Goal: Information Seeking & Learning: Learn about a topic

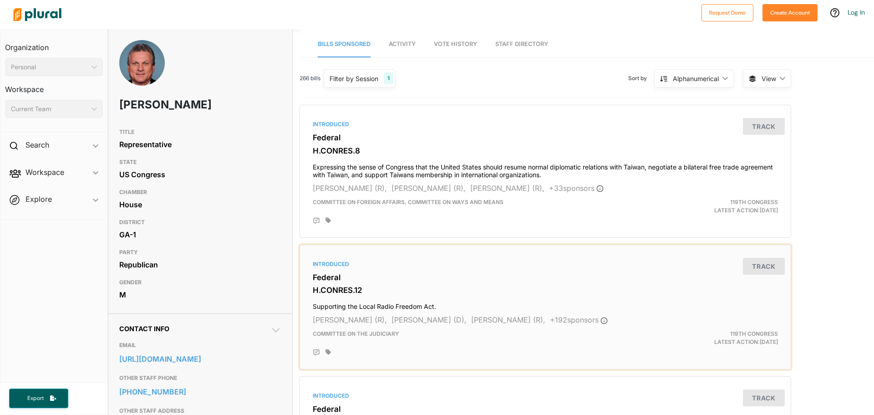
click at [338, 274] on h3 "Federal" at bounding box center [545, 277] width 465 height 9
